Goal: Information Seeking & Learning: Find specific fact

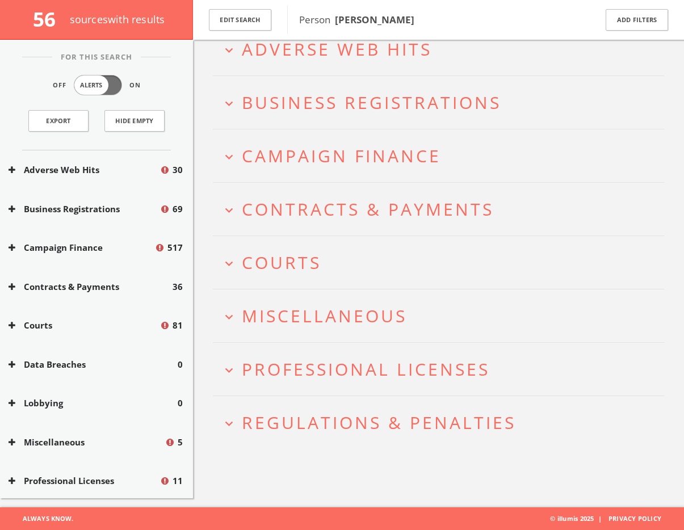
click at [309, 428] on span "Regulations & Penalties" at bounding box center [379, 422] width 274 height 23
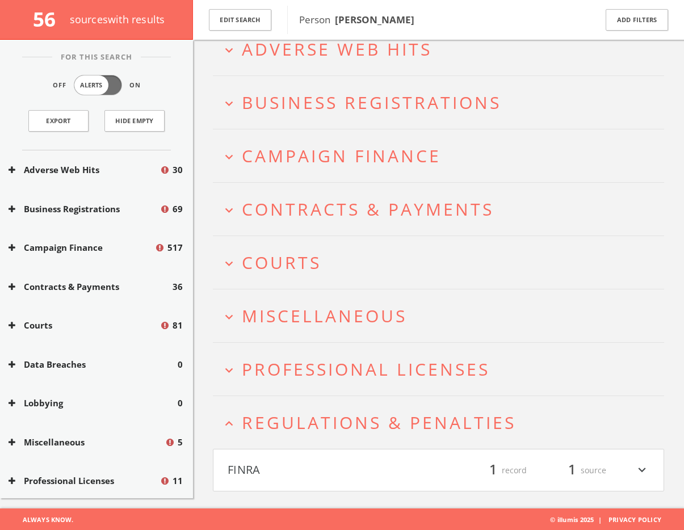
scroll to position [68, 0]
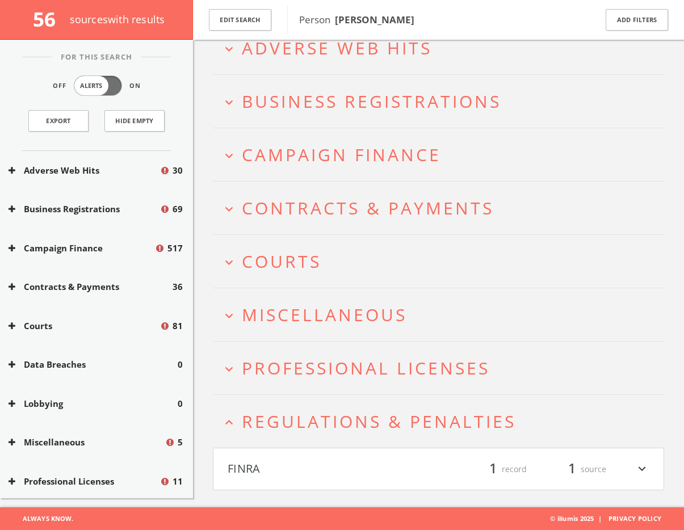
click at [304, 454] on h4 "FINRA filter_list 1 record 1 source expand_more" at bounding box center [439, 470] width 450 height 42
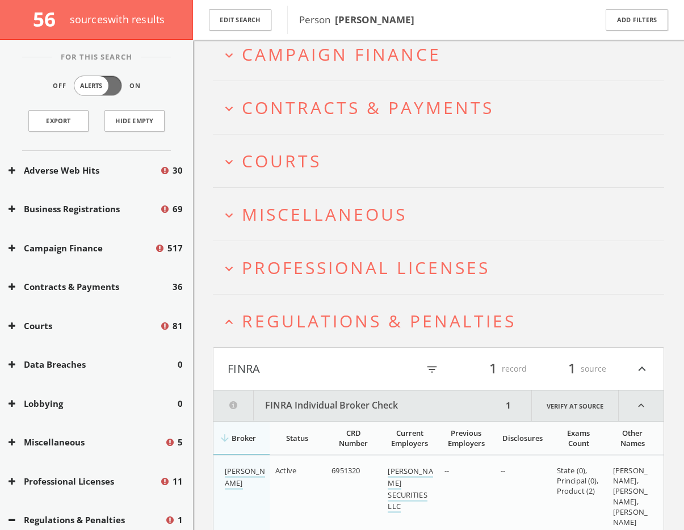
scroll to position [225, 0]
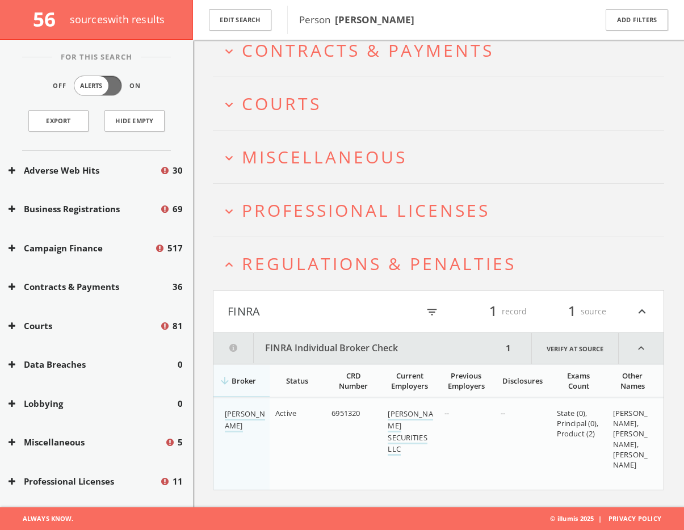
click at [268, 286] on h2 "expand_less Regulations & Penalties" at bounding box center [438, 263] width 451 height 53
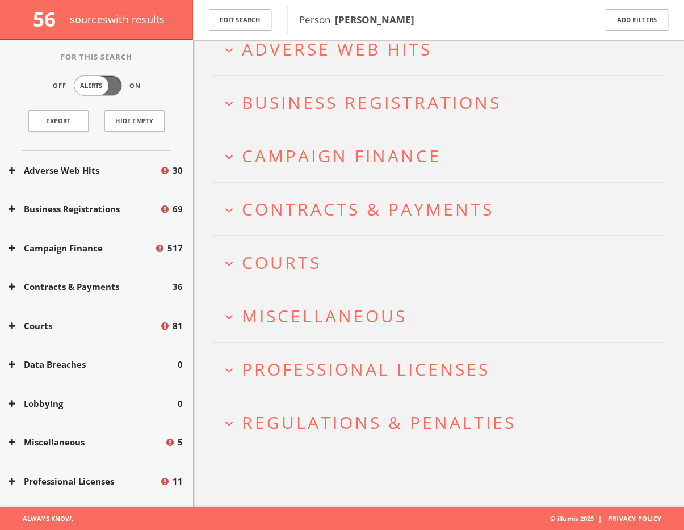
click at [275, 391] on h2 "expand_more Professional Licenses" at bounding box center [438, 369] width 451 height 53
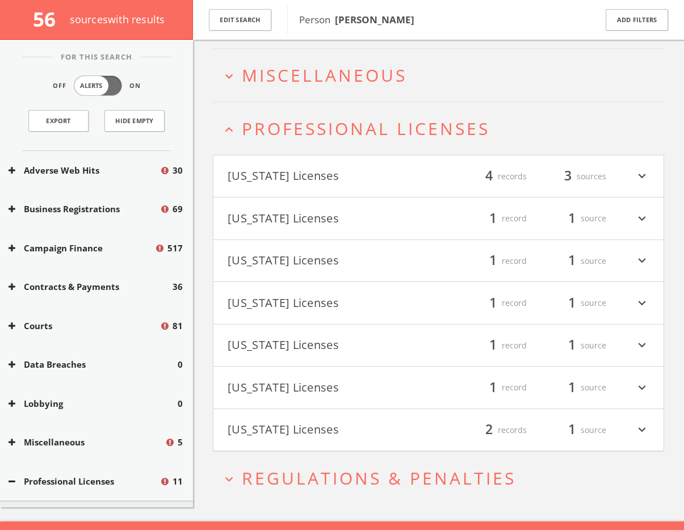
scroll to position [321, 0]
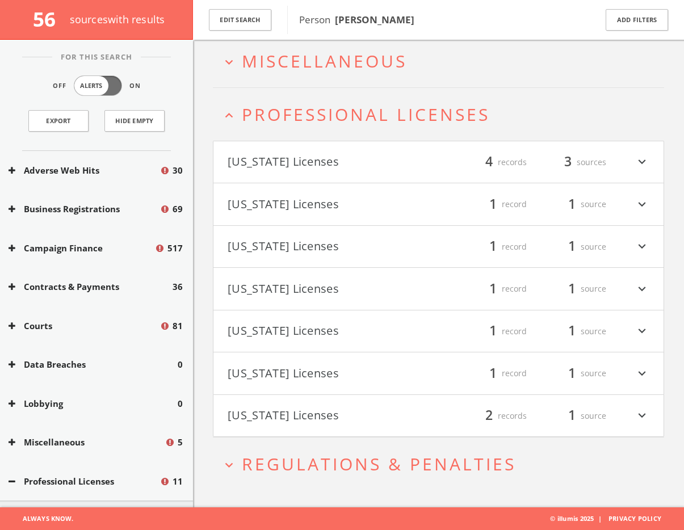
click at [321, 156] on button "[US_STATE] Licenses" at bounding box center [333, 162] width 211 height 19
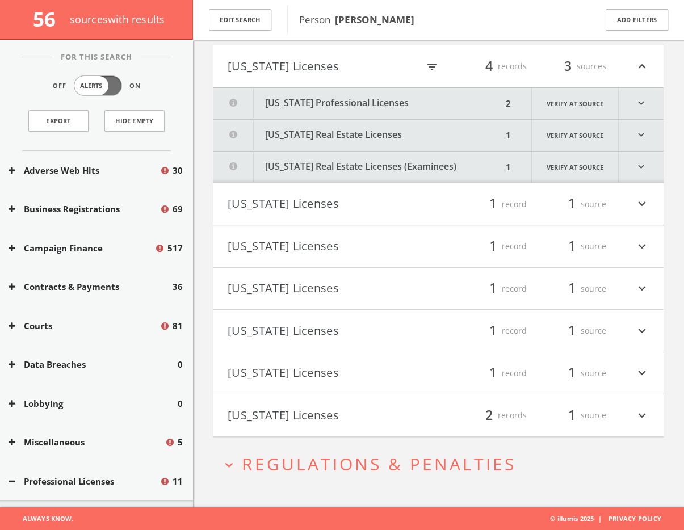
click at [336, 103] on button "[US_STATE] Professional Licenses" at bounding box center [358, 103] width 289 height 31
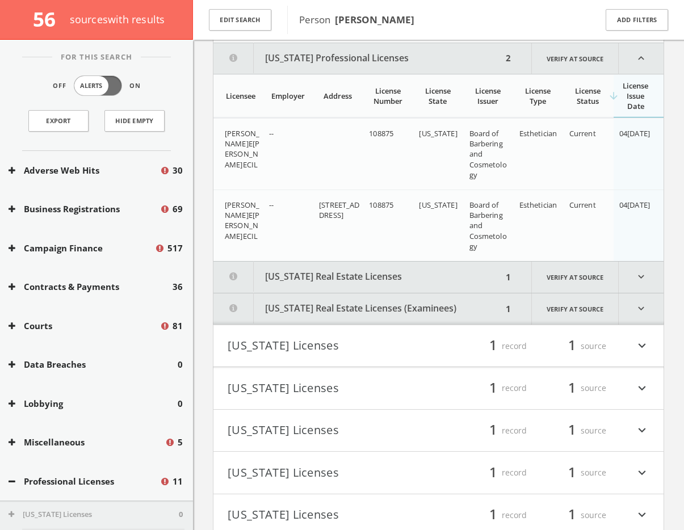
scroll to position [465, 0]
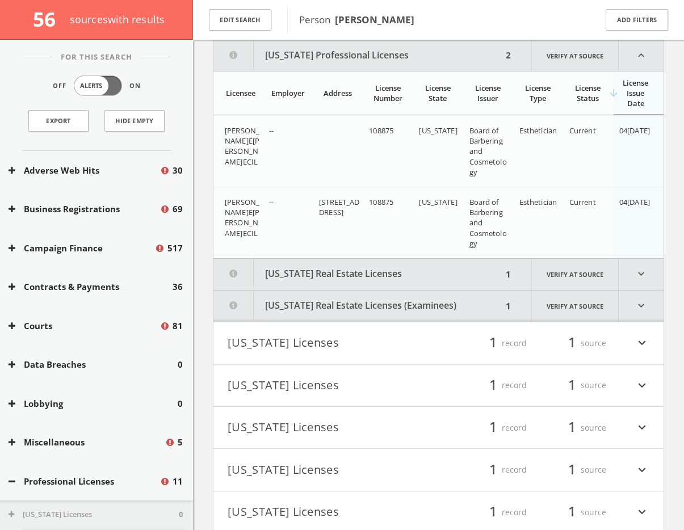
click at [349, 298] on button "[US_STATE] Real Estate Licenses (Examinees)" at bounding box center [358, 306] width 289 height 31
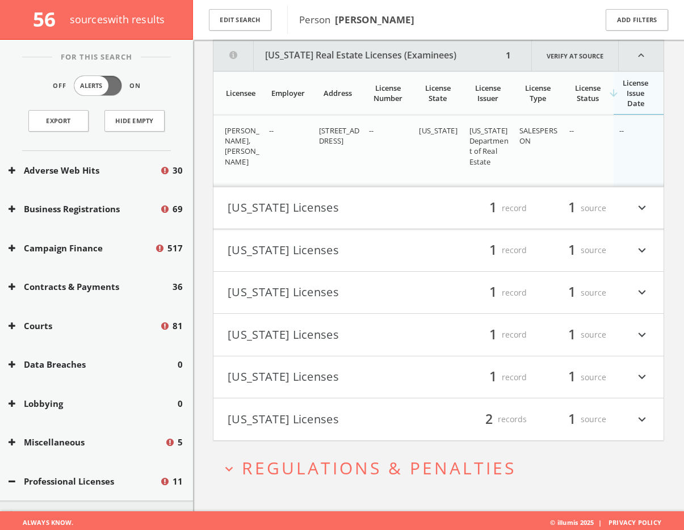
click at [321, 215] on button "[US_STATE] Licenses" at bounding box center [333, 208] width 211 height 19
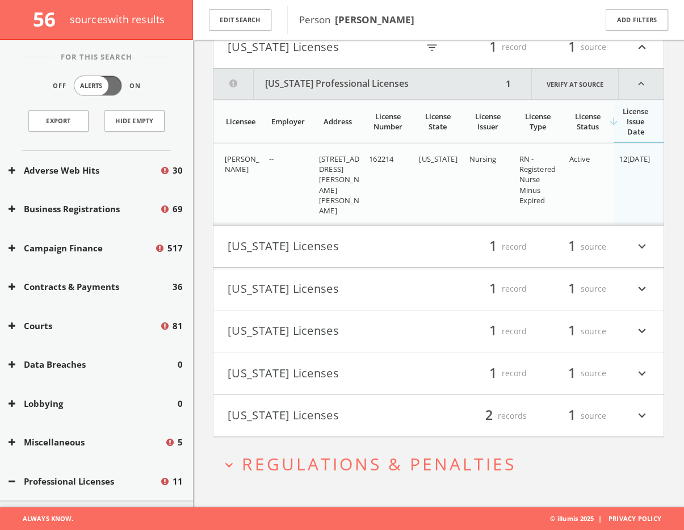
click at [308, 250] on button "[US_STATE] Licenses" at bounding box center [333, 246] width 211 height 19
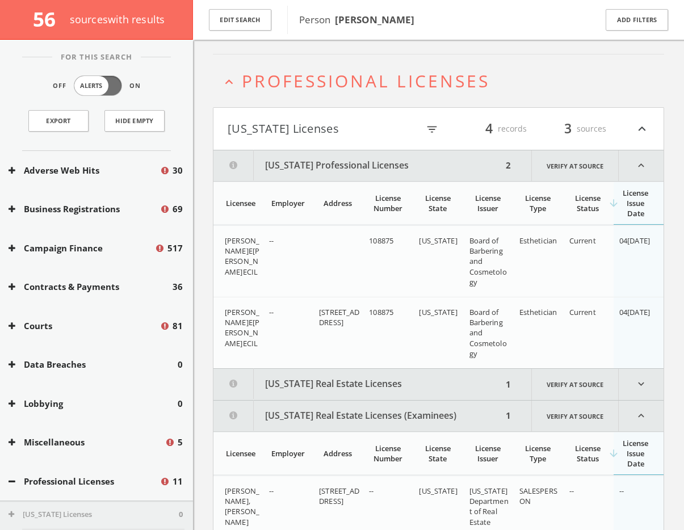
click at [273, 73] on span "Professional Licenses" at bounding box center [366, 80] width 248 height 23
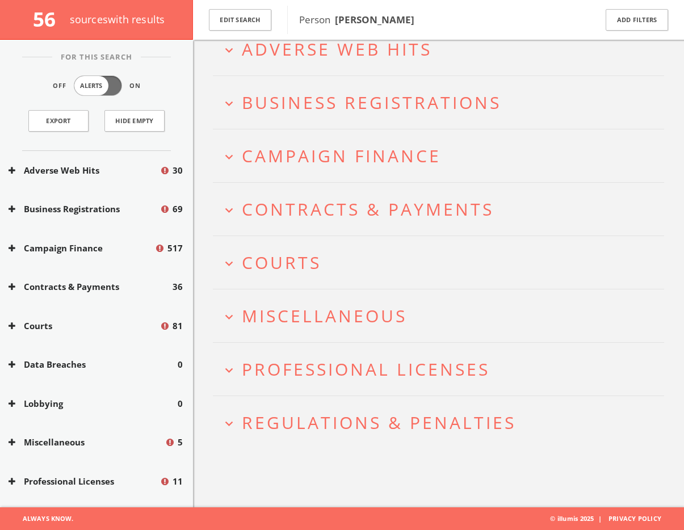
click at [304, 333] on h2 "expand_more Miscellaneous" at bounding box center [438, 316] width 451 height 53
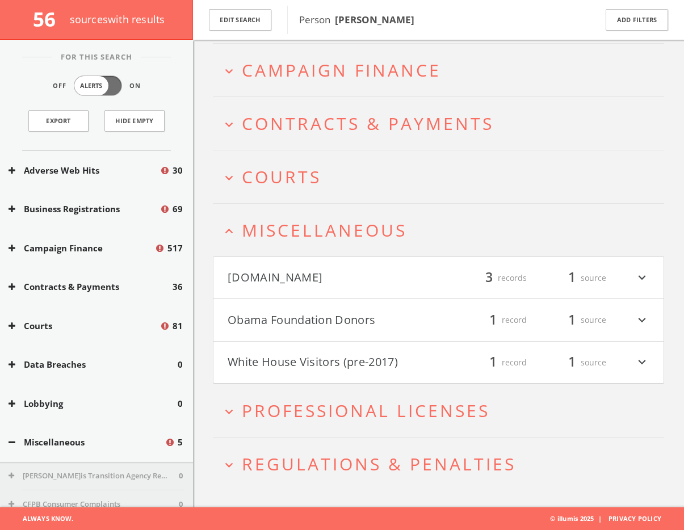
click at [323, 277] on button "[DOMAIN_NAME]" at bounding box center [333, 278] width 211 height 19
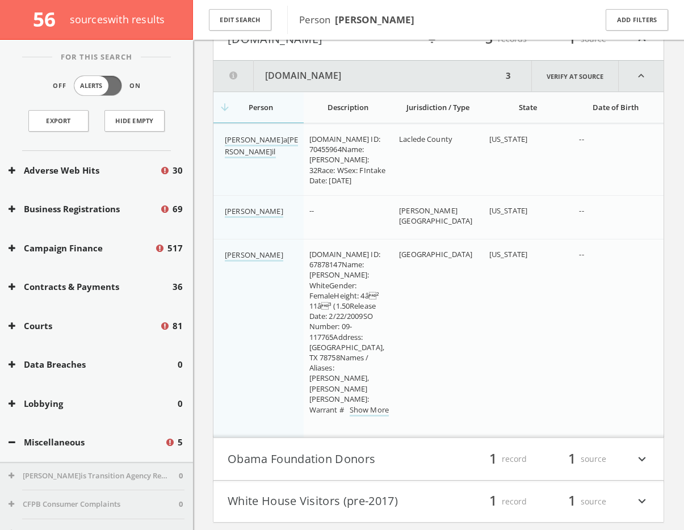
scroll to position [412, 0]
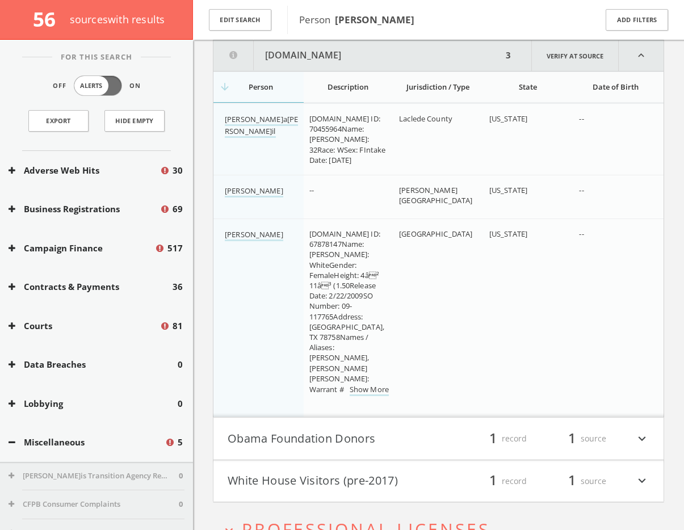
drag, startPoint x: 328, startPoint y: 425, endPoint x: 320, endPoint y: 426, distance: 8.6
click at [328, 424] on h4 "Obama Foundation Donors filter_list 1 record 1 source expand_more" at bounding box center [439, 439] width 450 height 42
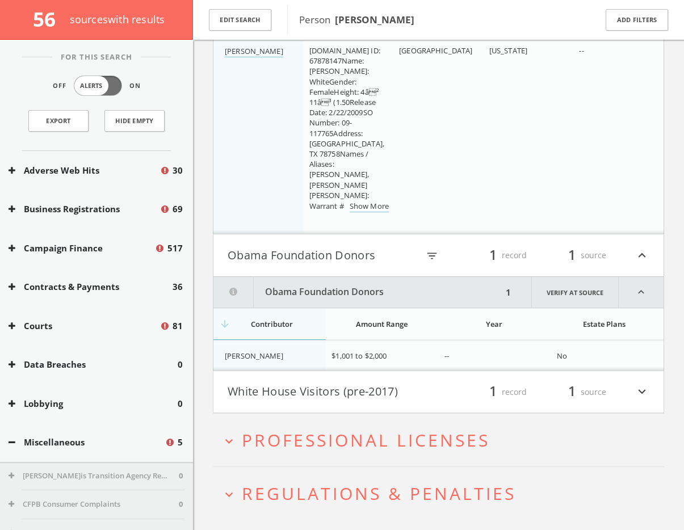
scroll to position [625, 0]
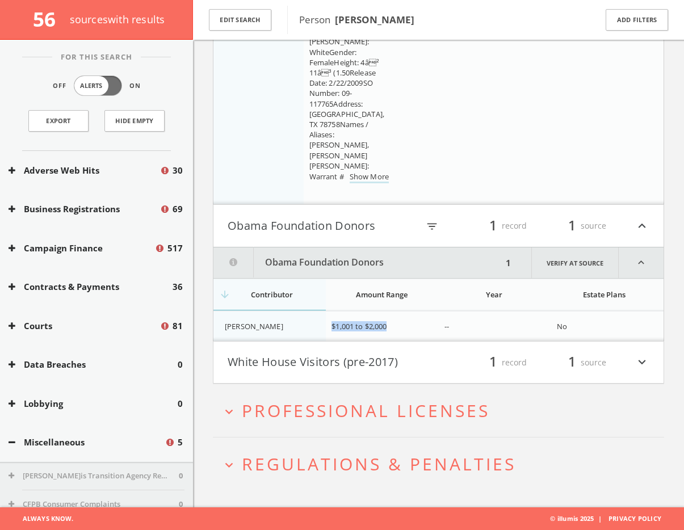
drag, startPoint x: 393, startPoint y: 324, endPoint x: 343, endPoint y: 327, distance: 50.1
click at [330, 326] on td "$1,001 to $2,000" at bounding box center [382, 326] width 112 height 30
copy span "$1,001 to $2,000"
drag, startPoint x: 377, startPoint y: 229, endPoint x: 254, endPoint y: 229, distance: 122.7
click at [252, 233] on button "Obama Foundation Donors" at bounding box center [323, 225] width 191 height 19
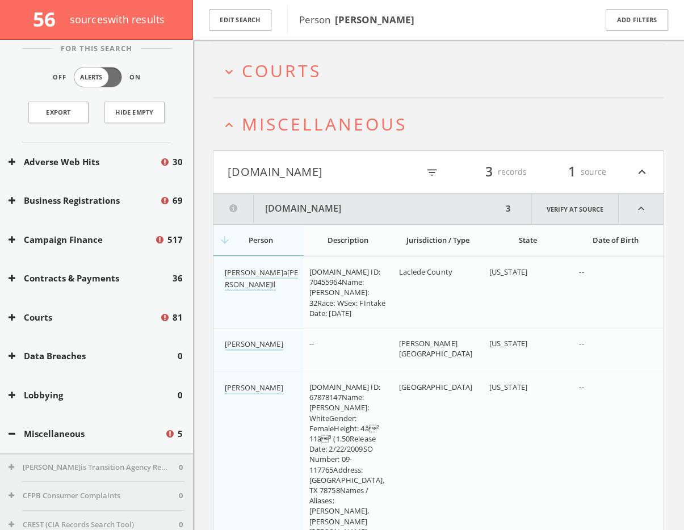
scroll to position [17, 0]
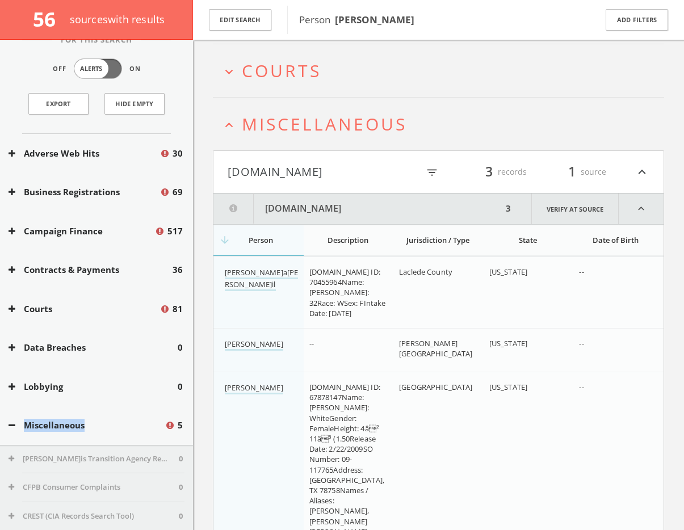
copy button "Miscellaneous"
click at [279, 136] on h2 "expand_less Miscellaneous" at bounding box center [438, 124] width 451 height 53
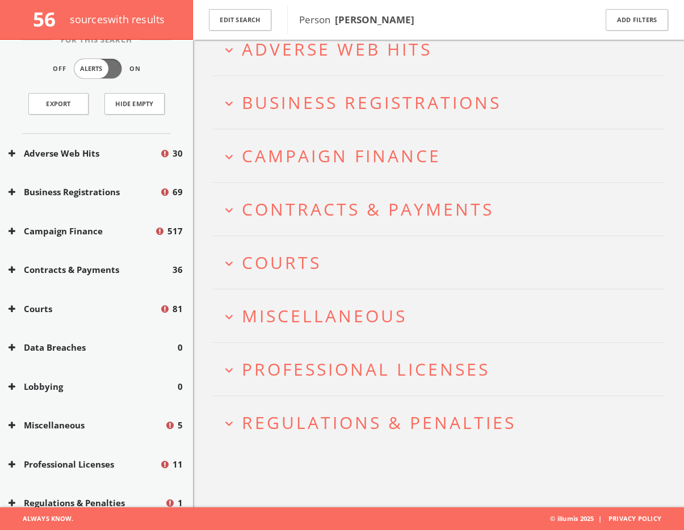
scroll to position [66, 0]
click at [321, 346] on h2 "expand_more Professional Licenses" at bounding box center [438, 369] width 451 height 53
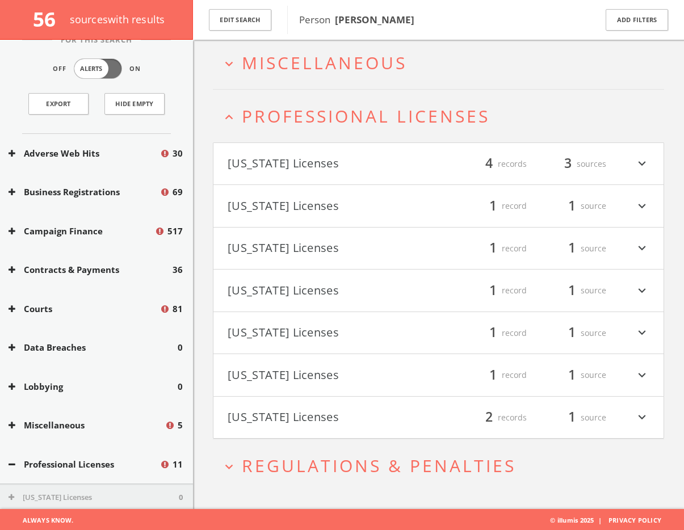
click at [296, 127] on span "Professional Licenses" at bounding box center [366, 115] width 248 height 23
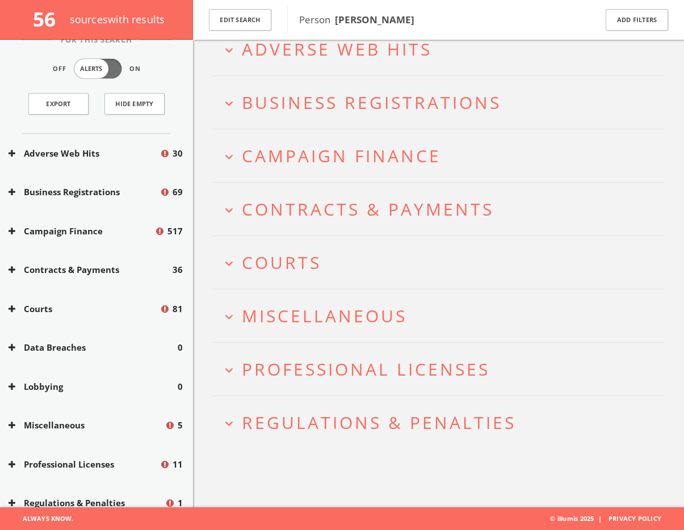
click at [300, 304] on span "Miscellaneous" at bounding box center [324, 315] width 165 height 23
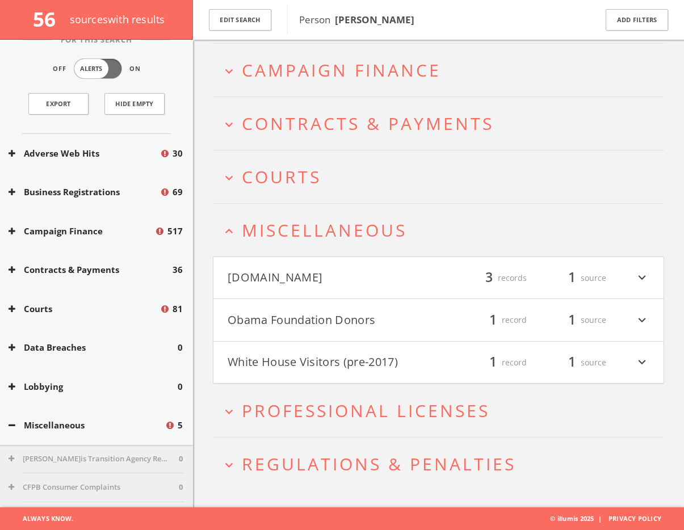
click at [302, 365] on button "White House Visitors (pre-2017)" at bounding box center [333, 362] width 211 height 19
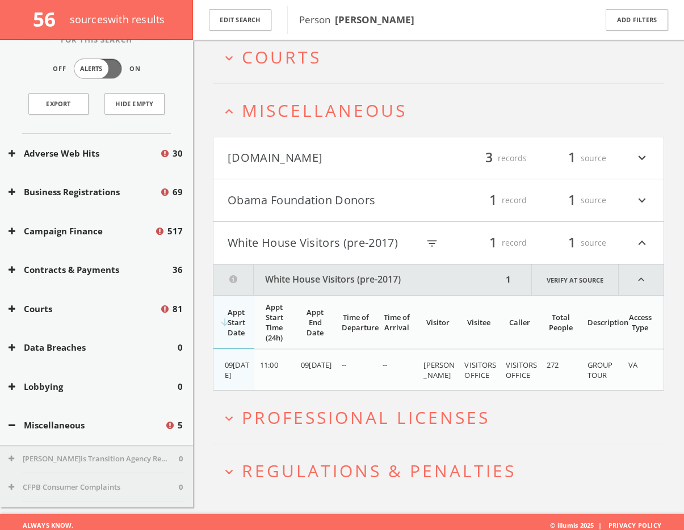
scroll to position [279, 0]
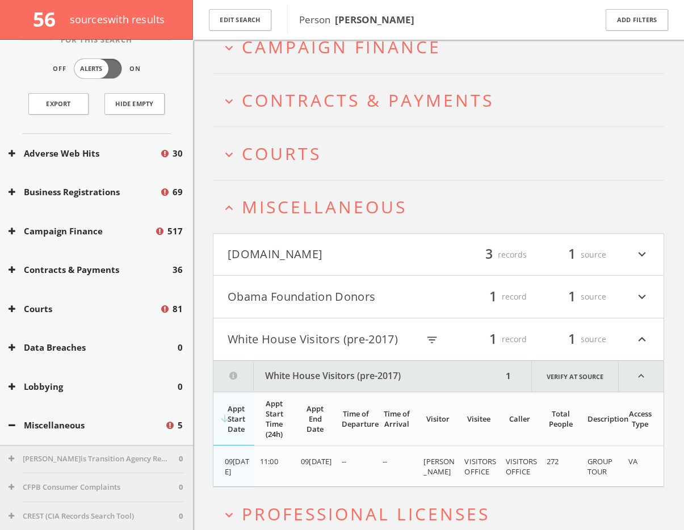
click at [317, 206] on span "Miscellaneous" at bounding box center [324, 206] width 165 height 23
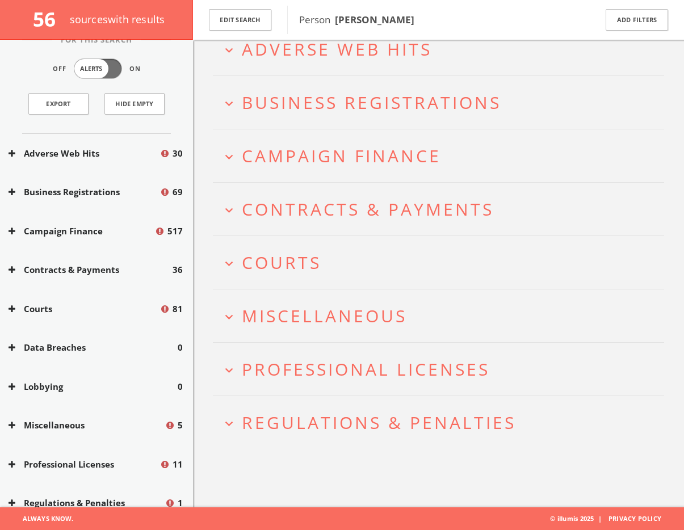
click at [283, 280] on h2 "expand_more Courts" at bounding box center [438, 262] width 451 height 53
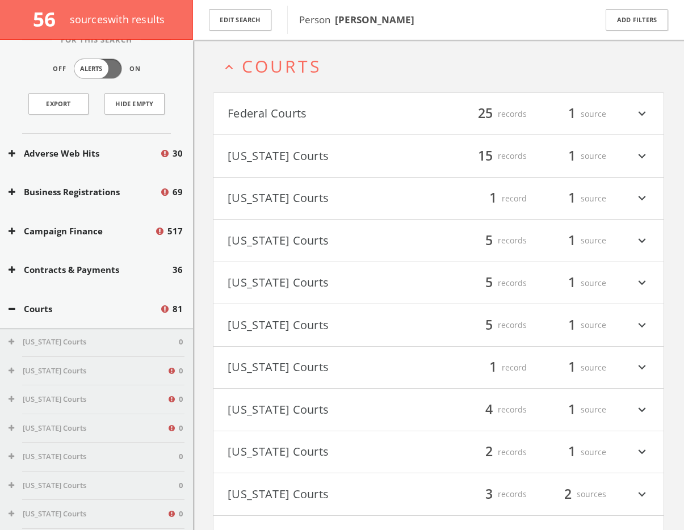
click at [303, 104] on button "Federal Courts" at bounding box center [333, 113] width 211 height 19
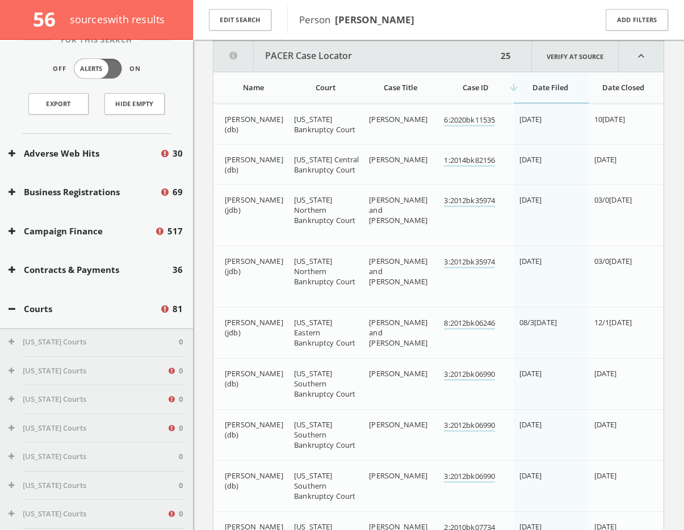
scroll to position [358, 0]
drag, startPoint x: 424, startPoint y: 17, endPoint x: 338, endPoint y: 20, distance: 85.8
click at [338, 20] on span "Person [PERSON_NAME]" at bounding box center [440, 19] width 282 height 15
copy b "[PERSON_NAME]"
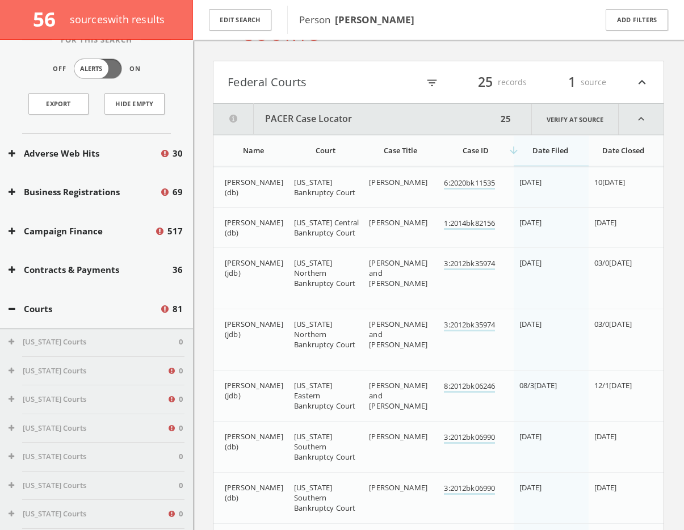
scroll to position [243, 0]
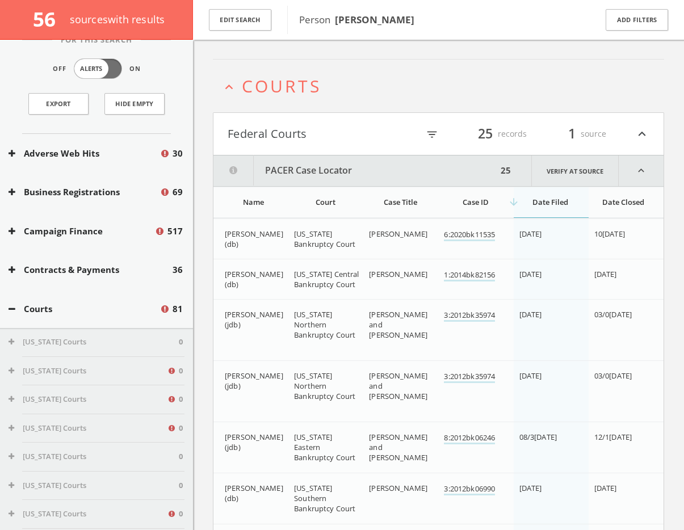
click at [419, 133] on div "filter_list 25 records 1 source expand_less" at bounding box center [534, 133] width 231 height 19
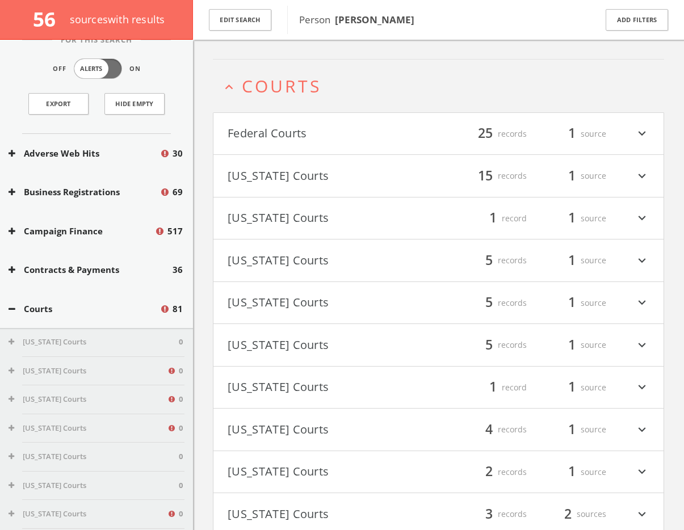
click at [409, 134] on button "Federal Courts" at bounding box center [333, 133] width 211 height 19
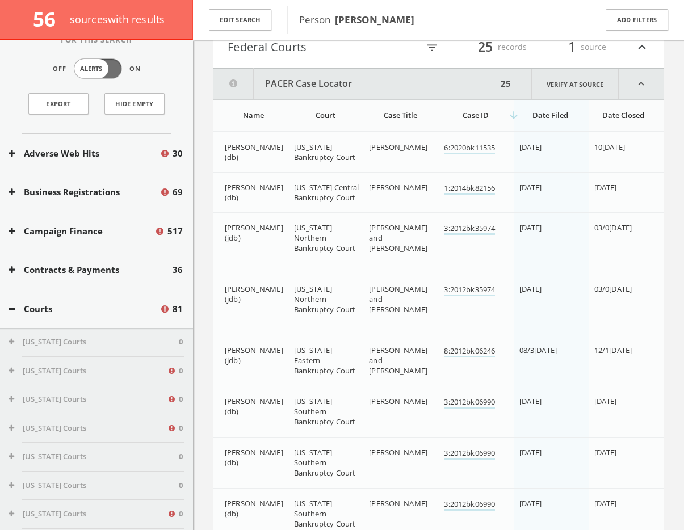
scroll to position [251, 0]
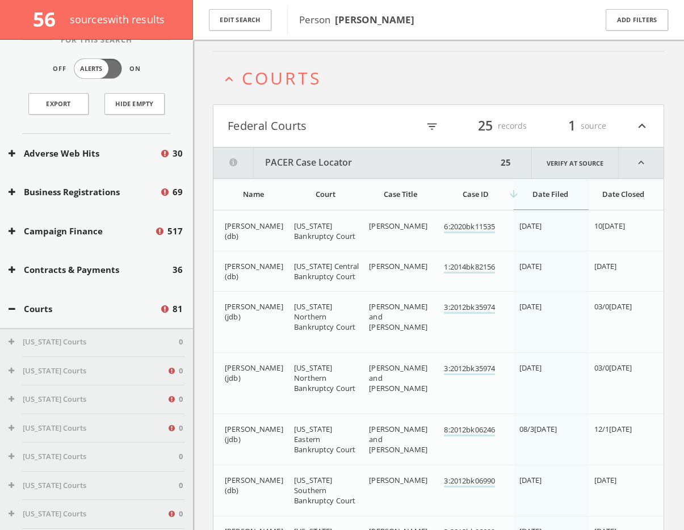
click at [426, 127] on icon "filter_list" at bounding box center [432, 126] width 12 height 12
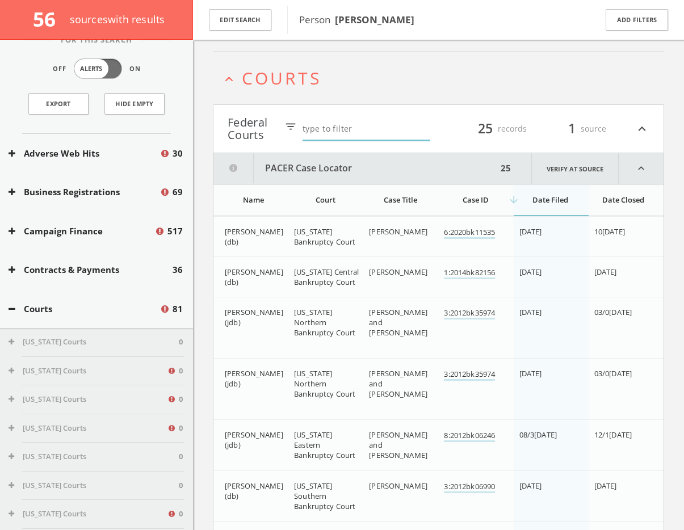
paste input "[PERSON_NAME]"
type input "[PERSON_NAME]"
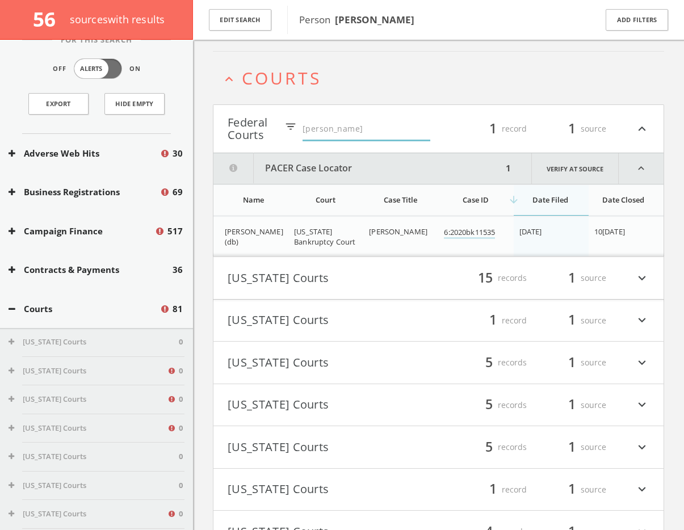
click at [255, 125] on button "Federal Courts" at bounding box center [252, 128] width 49 height 25
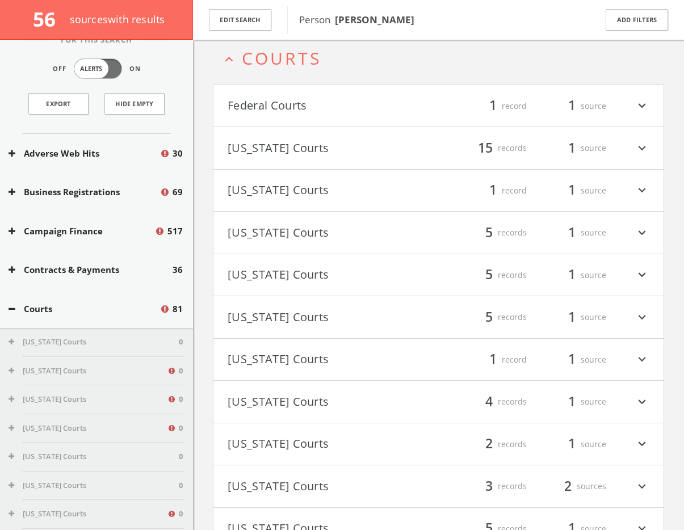
click at [277, 399] on button "[US_STATE] Courts" at bounding box center [333, 401] width 211 height 19
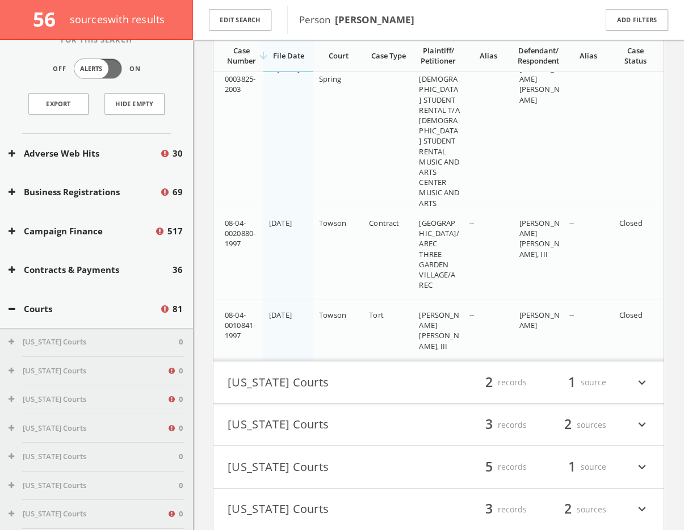
scroll to position [962, 0]
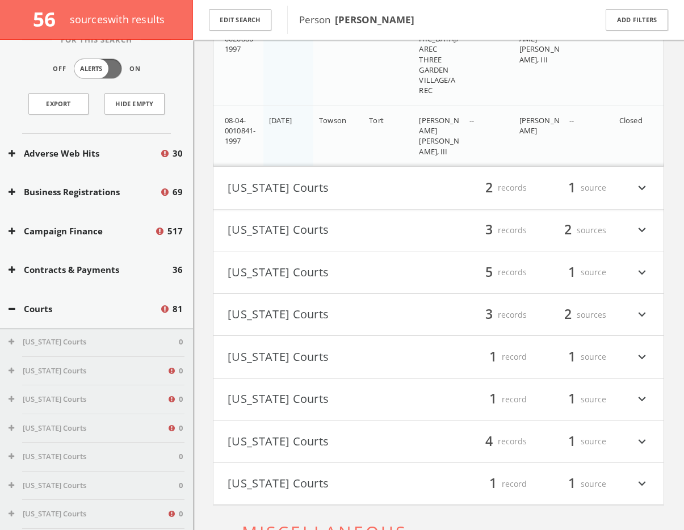
click at [311, 475] on button "[US_STATE] Courts" at bounding box center [333, 484] width 211 height 19
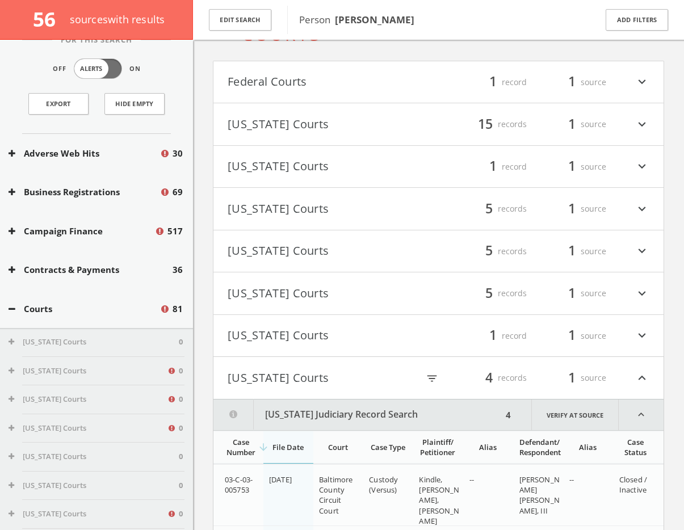
scroll to position [55, 0]
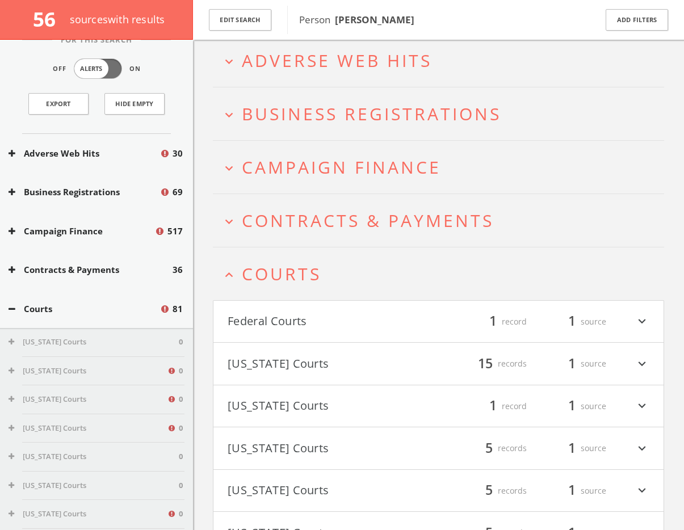
click at [273, 257] on h2 "expand_less Courts" at bounding box center [438, 274] width 451 height 53
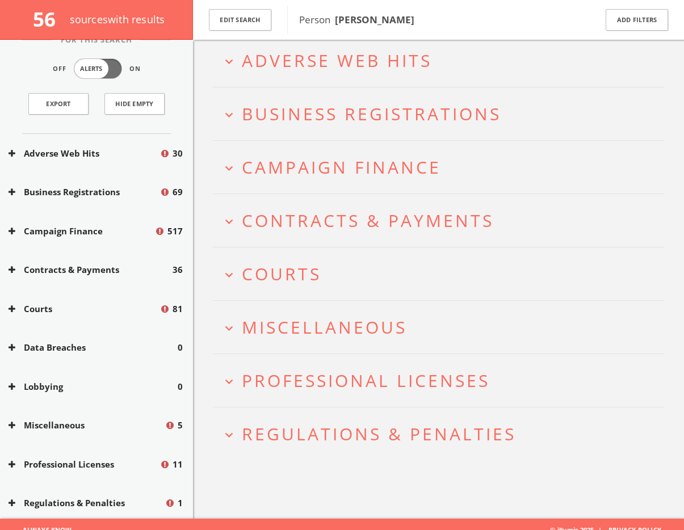
click at [281, 229] on span "Contracts & Payments" at bounding box center [368, 220] width 252 height 23
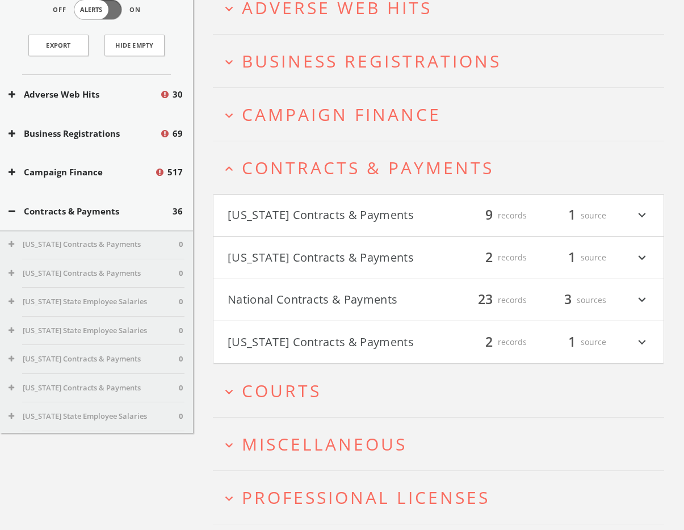
scroll to position [0, 0]
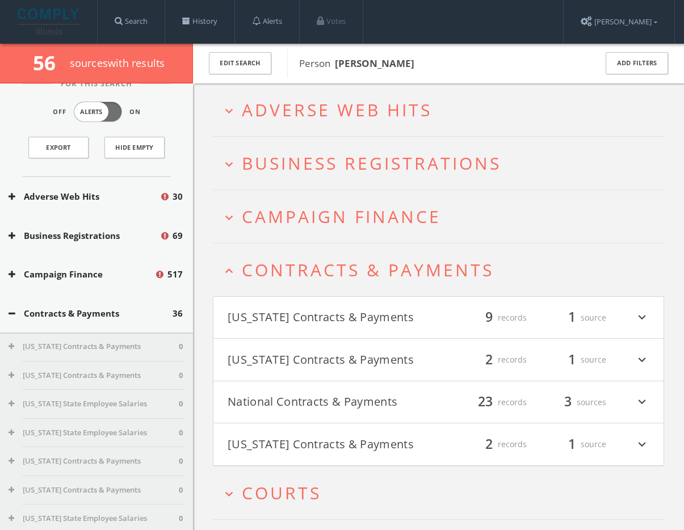
click at [277, 252] on h2 "expand_less Contracts & Payments" at bounding box center [438, 270] width 451 height 53
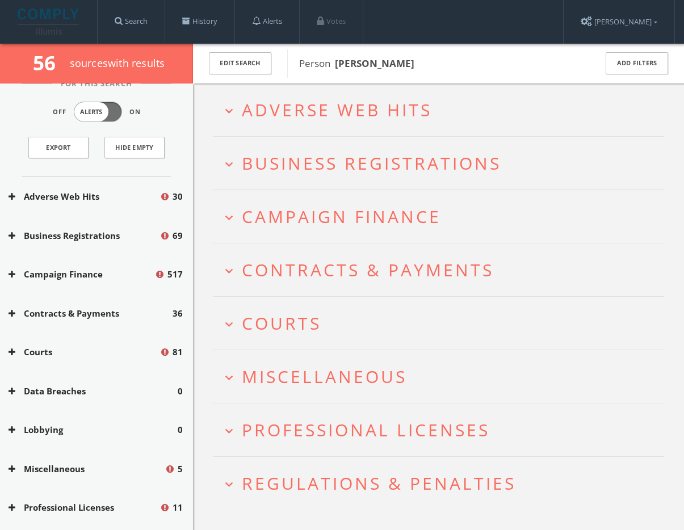
click at [279, 211] on span "Campaign Finance" at bounding box center [341, 216] width 199 height 23
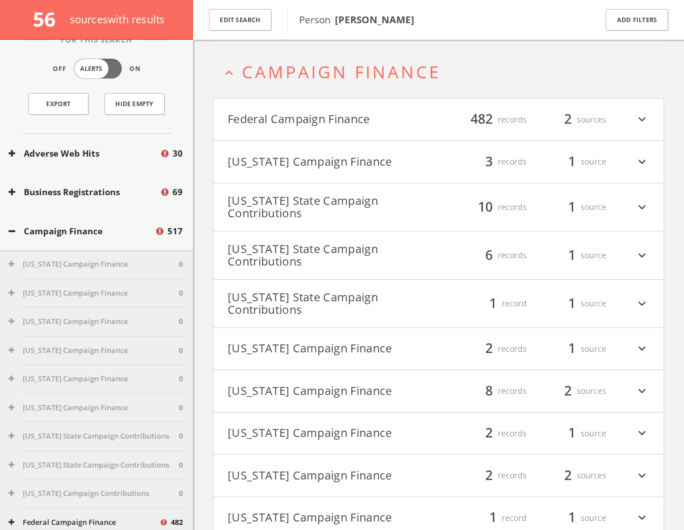
click at [298, 129] on h4 "Federal Campaign Finance filter_list 482 records 2 sources expand_more" at bounding box center [439, 120] width 450 height 42
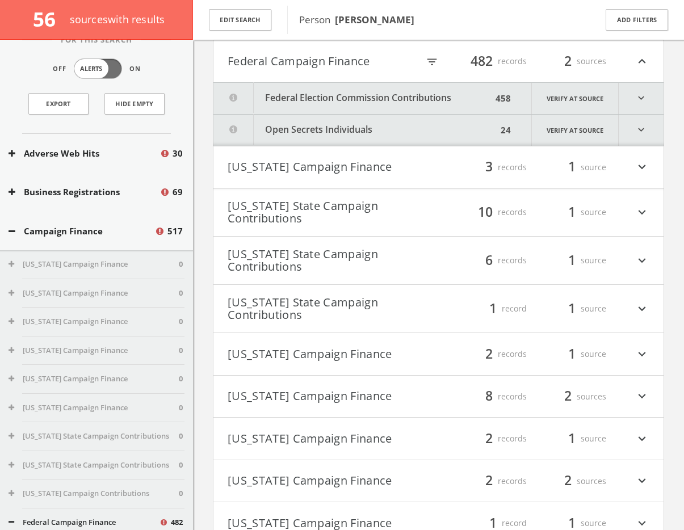
click at [410, 107] on button "Federal Election Commission Contributions" at bounding box center [353, 98] width 279 height 31
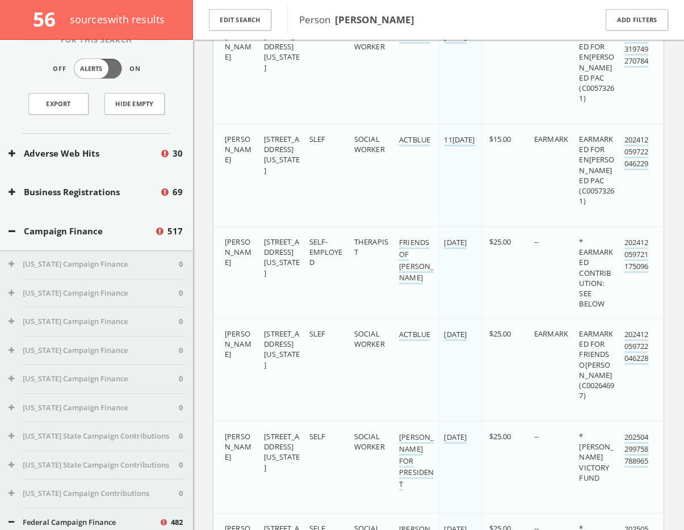
scroll to position [345, 0]
